Goal: Obtain resource: Obtain resource

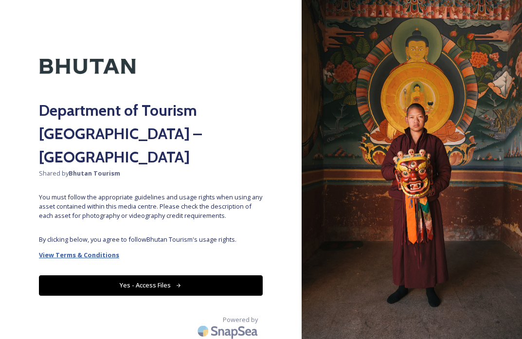
click at [102, 250] on strong "View Terms & Conditions" at bounding box center [79, 254] width 80 height 9
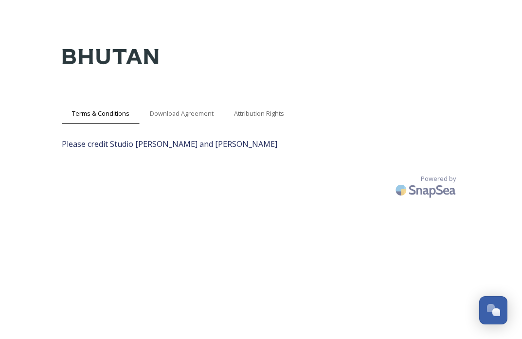
scroll to position [19, 0]
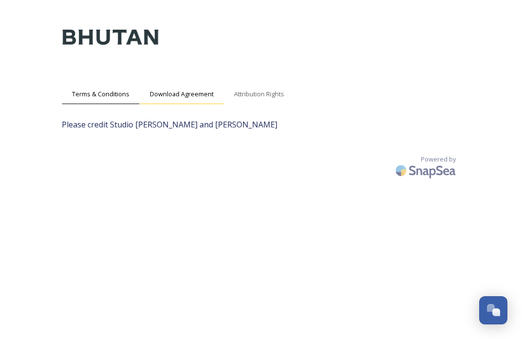
click at [181, 90] on span "Download Agreement" at bounding box center [182, 93] width 64 height 9
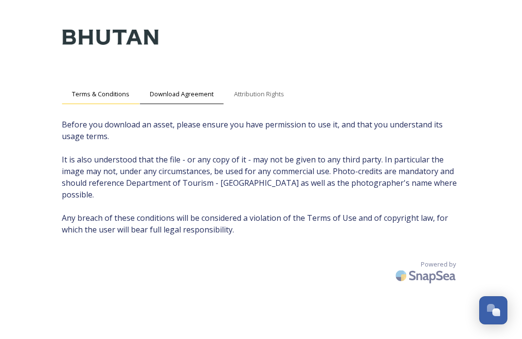
click at [113, 98] on span "Terms & Conditions" at bounding box center [100, 93] width 57 height 9
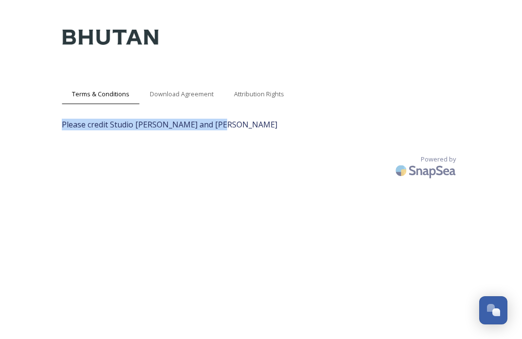
drag, startPoint x: 224, startPoint y: 121, endPoint x: 55, endPoint y: 124, distance: 168.2
click at [55, 124] on div "Terms & Conditions Download Agreement Attribution Rights Please credit Studio K…" at bounding box center [261, 169] width 418 height 339
copy span "Please credit Studio [PERSON_NAME] and [PERSON_NAME]"
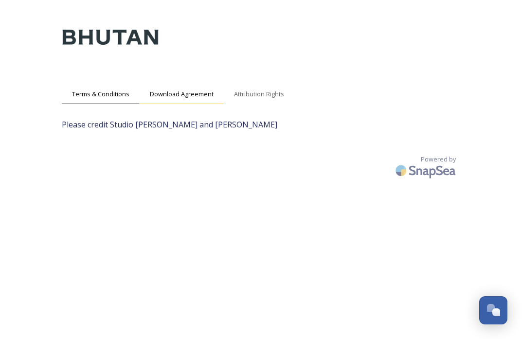
click at [175, 94] on span "Download Agreement" at bounding box center [182, 93] width 64 height 9
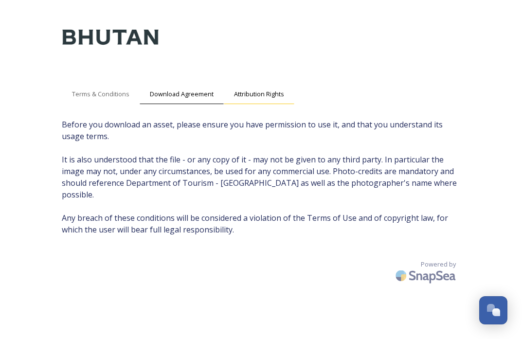
click at [244, 96] on span "Attribution Rights" at bounding box center [259, 93] width 50 height 9
click at [248, 95] on span "Attribution Rights" at bounding box center [259, 93] width 50 height 9
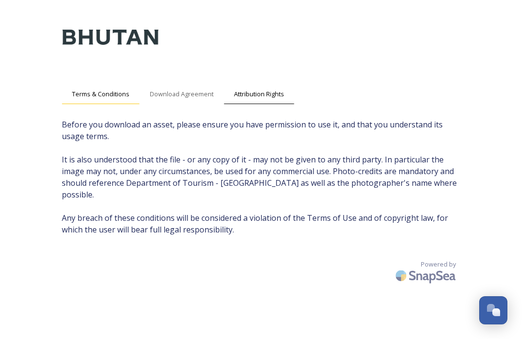
click at [105, 91] on span "Terms & Conditions" at bounding box center [100, 93] width 57 height 9
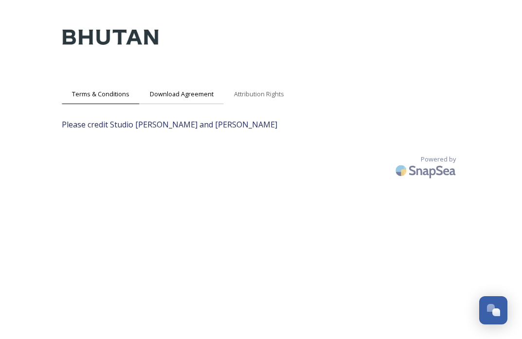
click at [184, 95] on span "Download Agreement" at bounding box center [182, 93] width 64 height 9
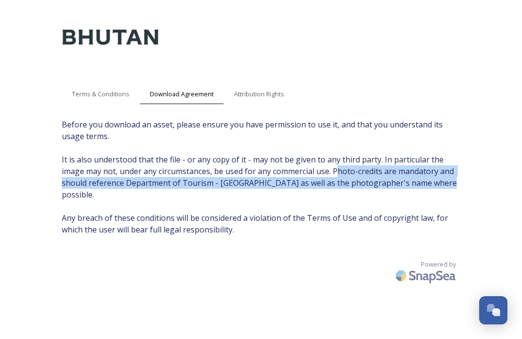
drag, startPoint x: 337, startPoint y: 169, endPoint x: 315, endPoint y: 192, distance: 31.6
click at [315, 192] on span "Before you download an asset, please ensure you have permission to use it, and …" at bounding box center [261, 177] width 399 height 117
copy span "hoto-credits are mandatory and should reference Department of Tourism - [GEOGRA…"
click at [315, 192] on span "Before you download an asset, please ensure you have permission to use it, and …" at bounding box center [261, 177] width 399 height 117
drag, startPoint x: 437, startPoint y: 184, endPoint x: 335, endPoint y: 167, distance: 103.5
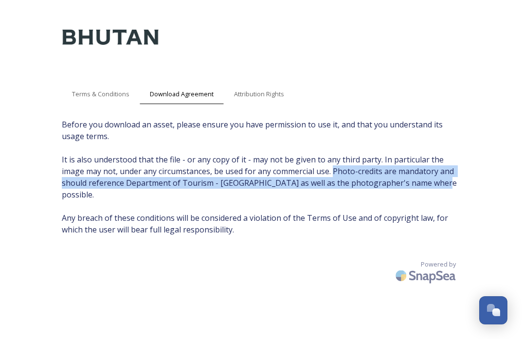
click at [335, 168] on span "Before you download an asset, please ensure you have permission to use it, and …" at bounding box center [261, 177] width 399 height 117
copy span "Photo-credits are mandatory and should reference Department of Tourism - [GEOGR…"
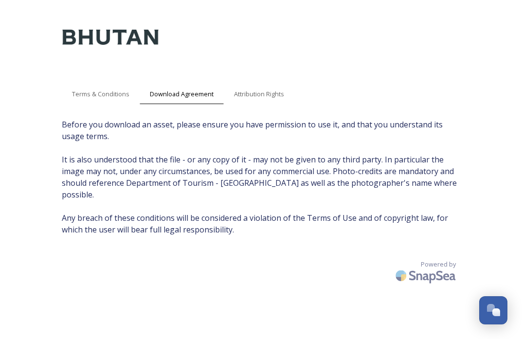
click at [21, 121] on div "Terms & Conditions Download Agreement Attribution Rights Before you download an…" at bounding box center [261, 160] width 522 height 358
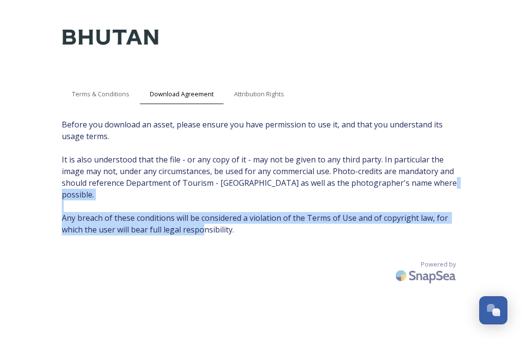
drag, startPoint x: 249, startPoint y: 232, endPoint x: 150, endPoint y: 194, distance: 106.2
click at [150, 194] on div "Terms & Conditions Download Agreement Attribution Rights Before you download an…" at bounding box center [261, 169] width 418 height 339
